Goal: Task Accomplishment & Management: Complete application form

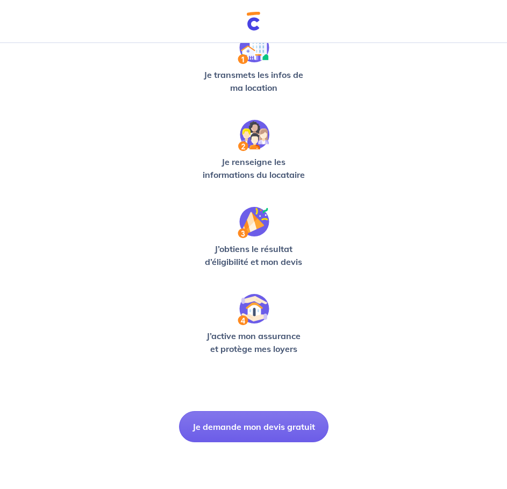
scroll to position [191, 0]
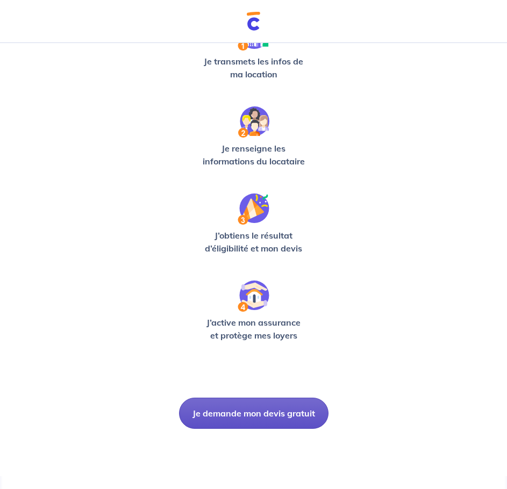
click at [216, 414] on button "Je demande mon devis gratuit" at bounding box center [254, 413] width 150 height 31
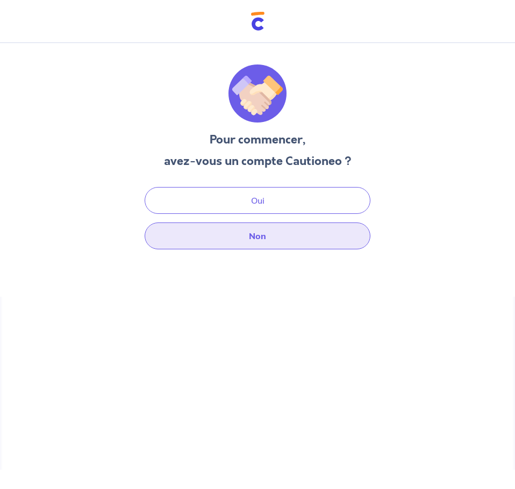
click at [265, 233] on button "Non" at bounding box center [258, 236] width 226 height 27
